Goal: Find specific page/section: Find specific page/section

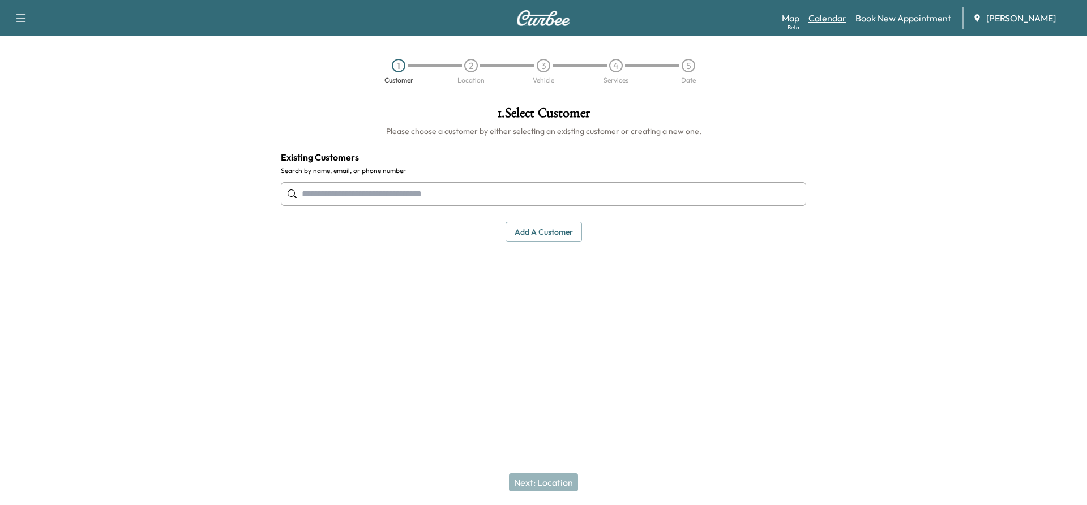
click at [827, 20] on link "Calendar" at bounding box center [827, 18] width 38 height 14
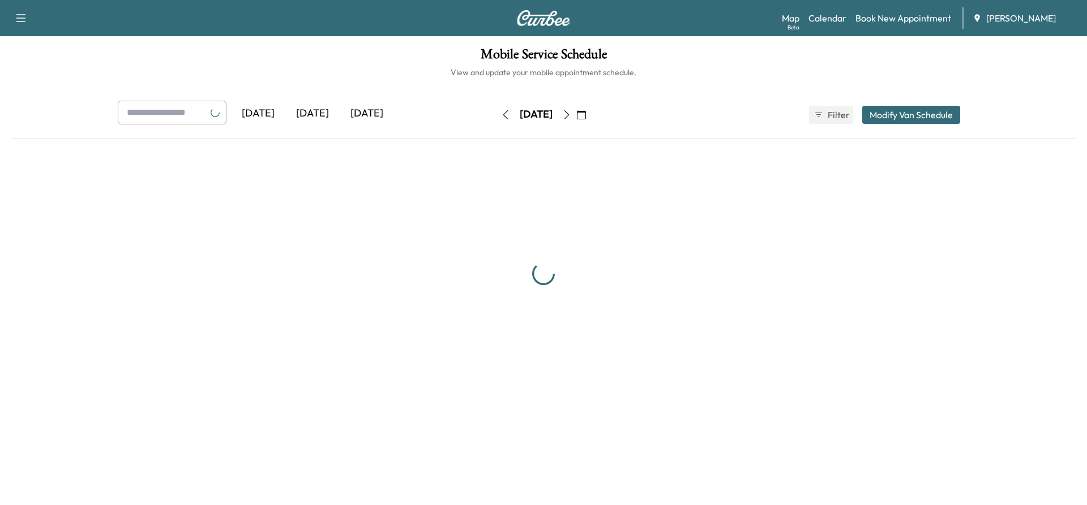
click at [571, 116] on icon "button" at bounding box center [566, 114] width 9 height 9
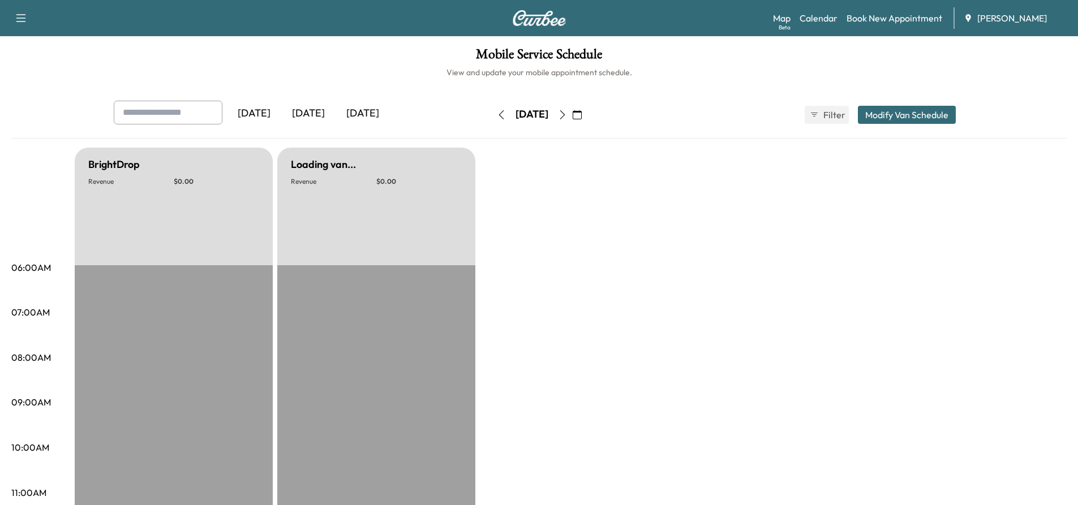
click at [587, 116] on button "button" at bounding box center [577, 115] width 19 height 18
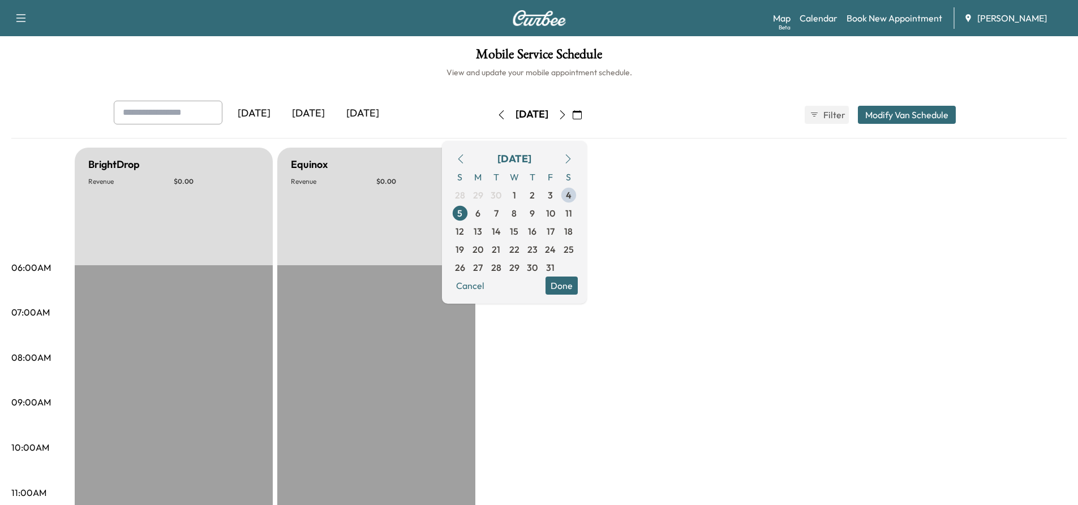
click at [567, 115] on icon "button" at bounding box center [562, 114] width 9 height 9
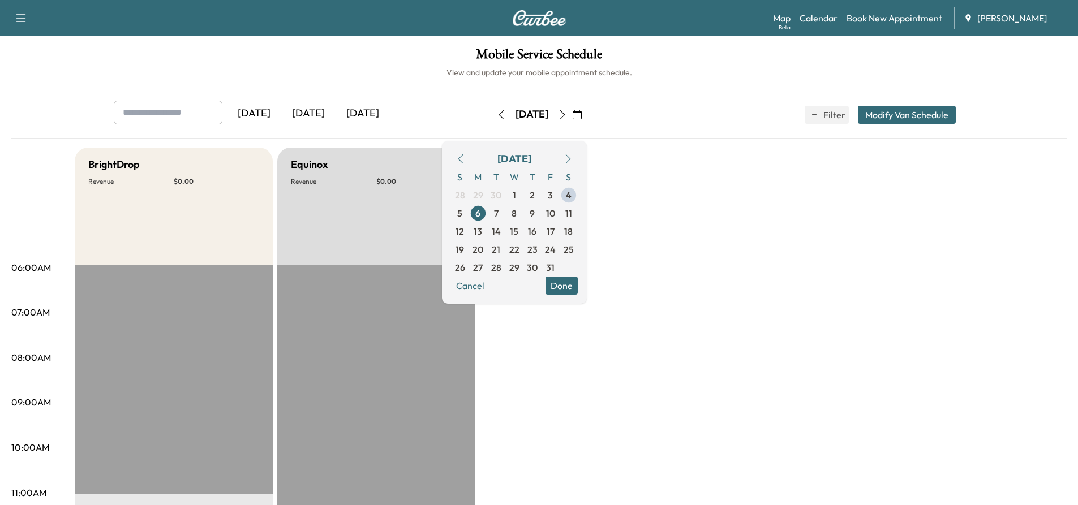
click at [567, 115] on icon "button" at bounding box center [562, 114] width 9 height 9
click at [567, 114] on icon "button" at bounding box center [562, 114] width 9 height 9
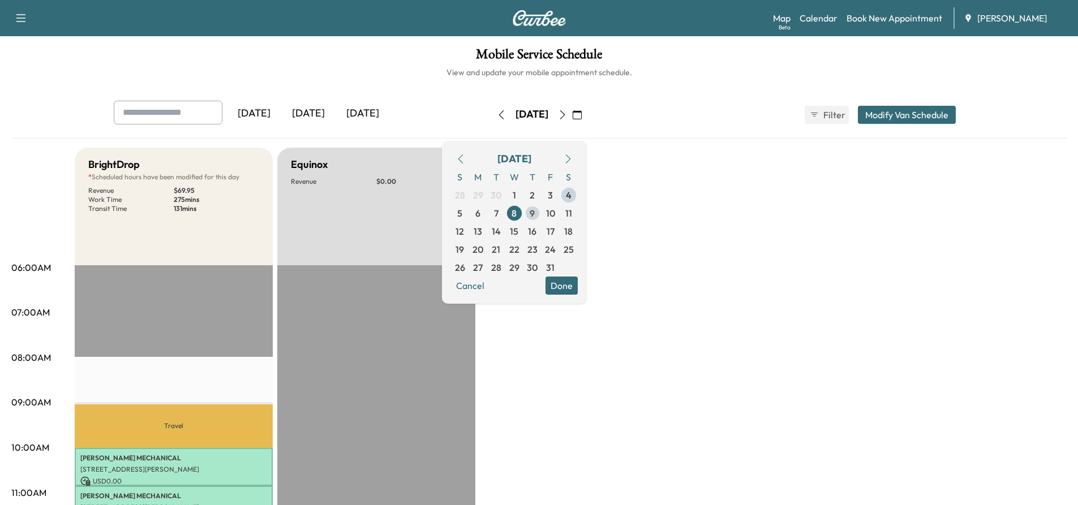
click at [535, 211] on span "9" at bounding box center [532, 214] width 5 height 14
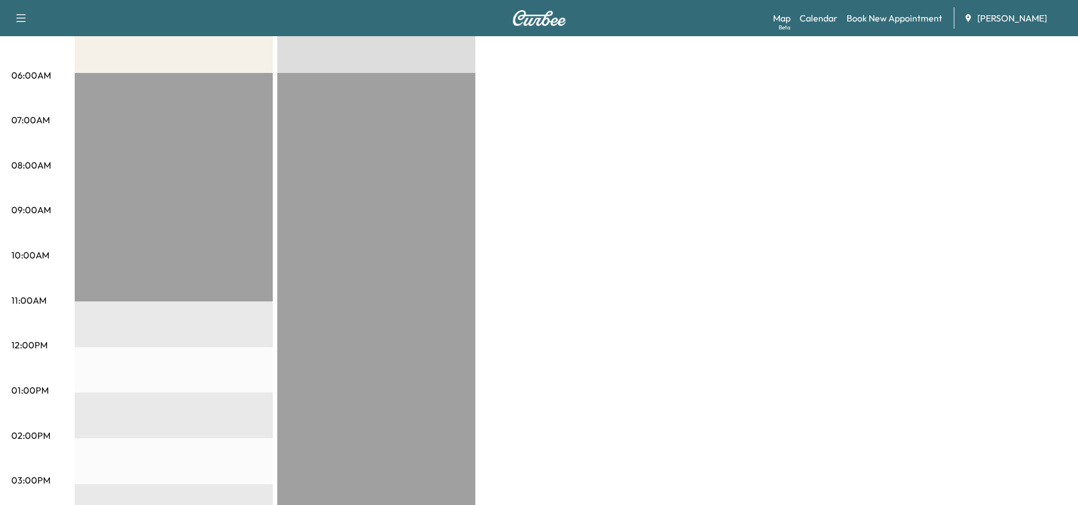
scroll to position [50, 0]
